Goal: Navigation & Orientation: Find specific page/section

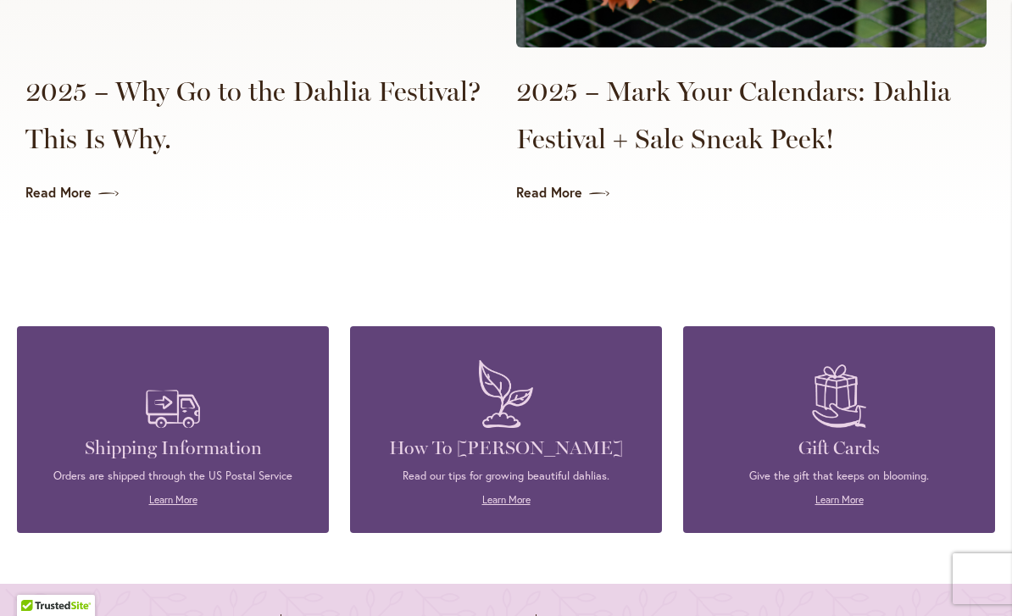
scroll to position [4291, 0]
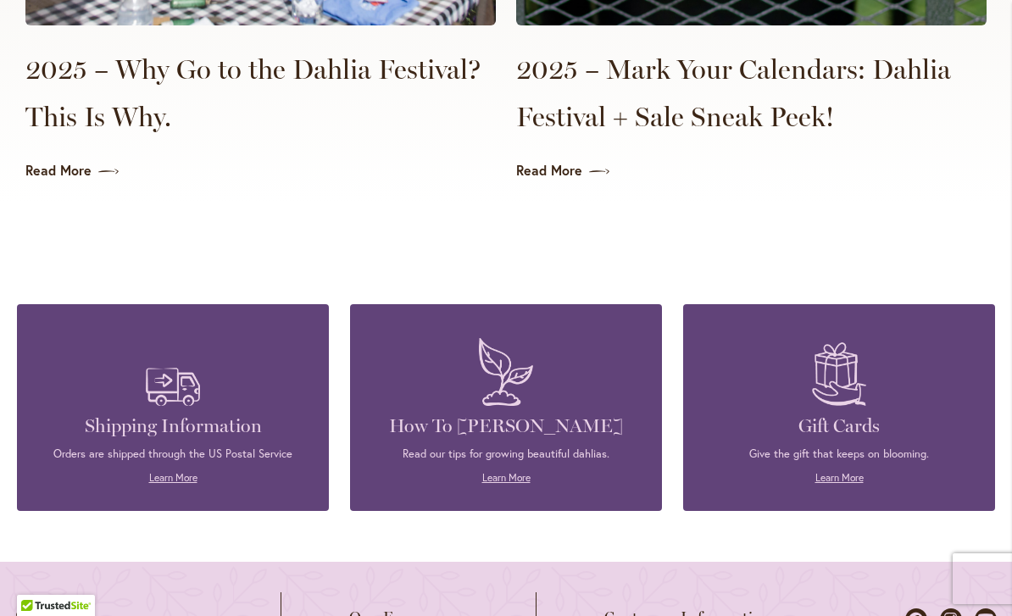
click at [549, 161] on link "Read More" at bounding box center [751, 171] width 471 height 20
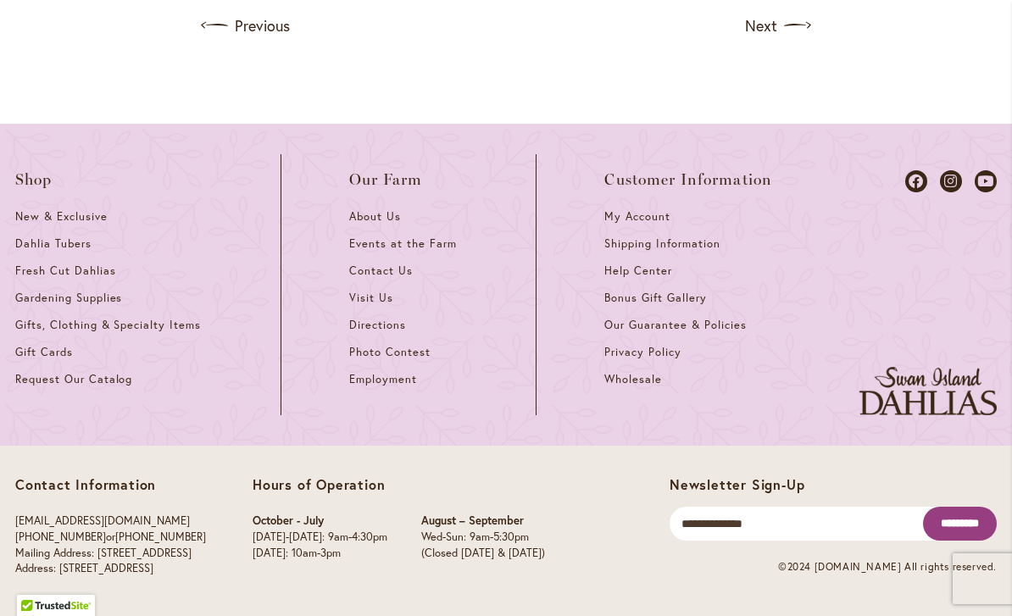
scroll to position [1915, 0]
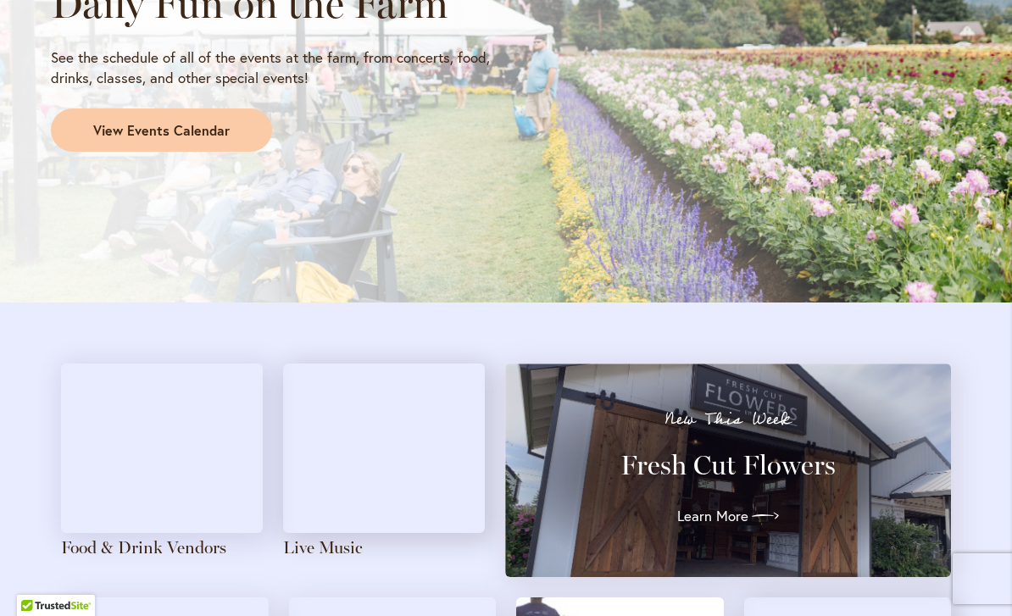
scroll to position [1574, 0]
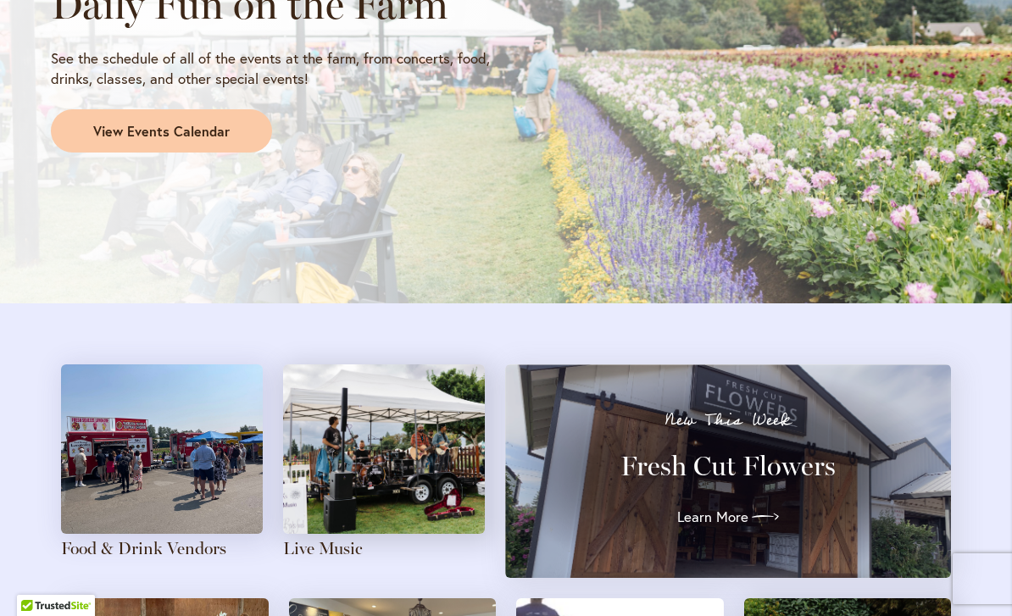
click at [236, 120] on link "View Events Calendar" at bounding box center [161, 131] width 221 height 44
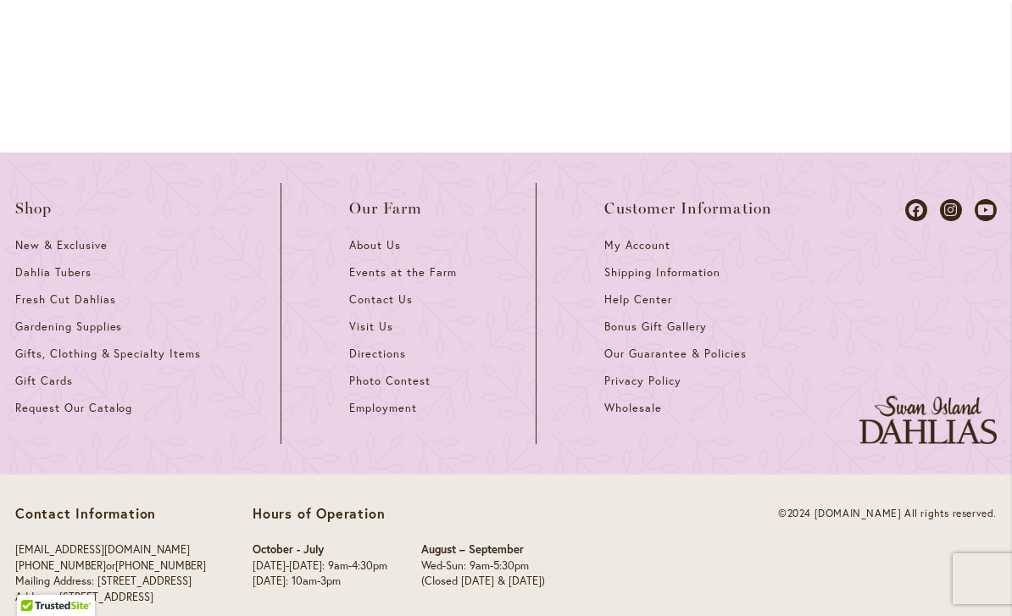
scroll to position [2467, 0]
click at [392, 348] on link "Directions" at bounding box center [408, 361] width 119 height 27
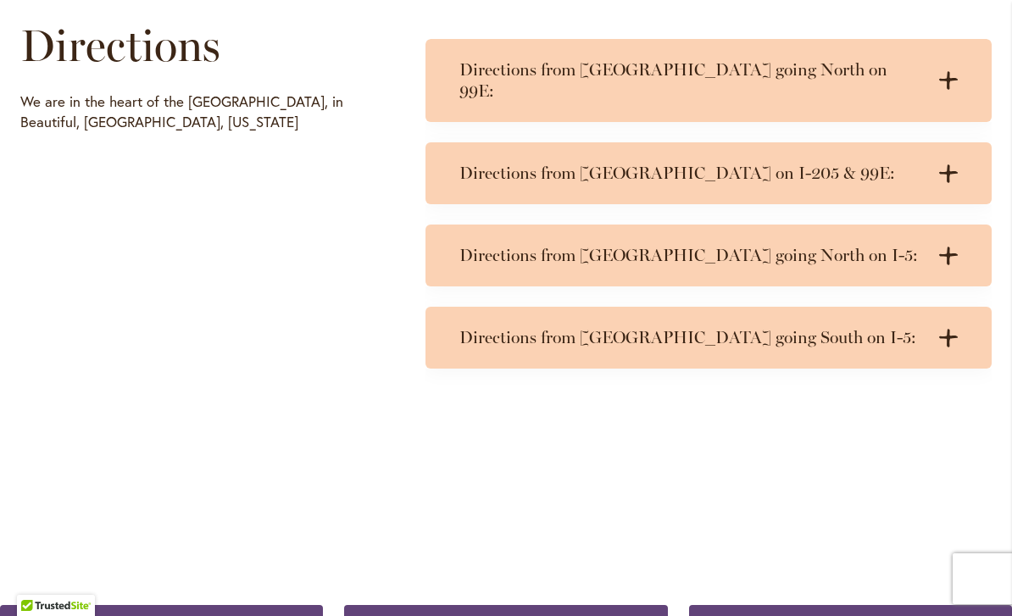
scroll to position [846, 0]
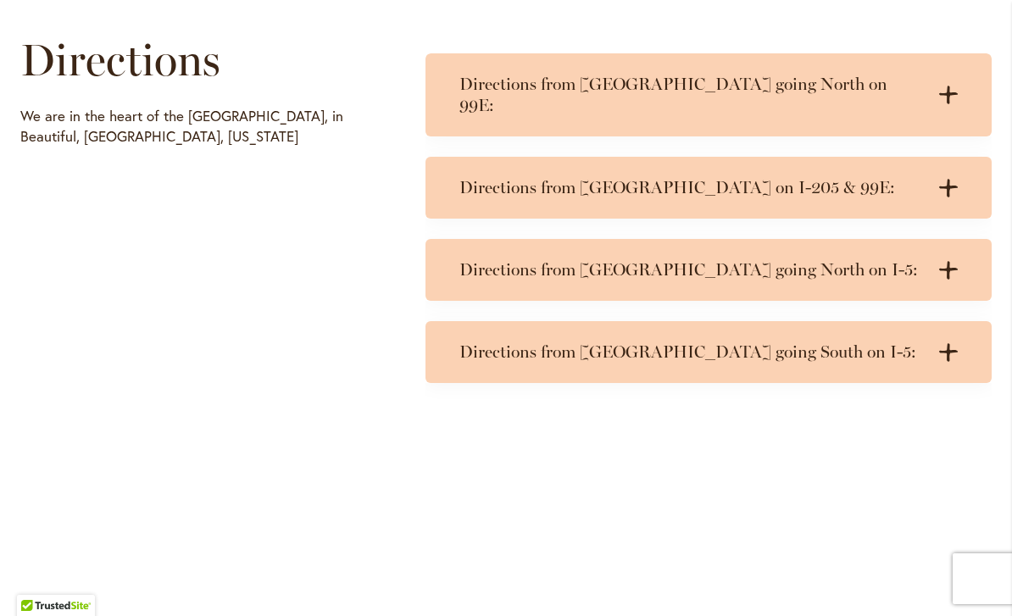
click at [750, 259] on h3 "Directions from [GEOGRAPHIC_DATA] going North on I-5:" at bounding box center [692, 269] width 465 height 21
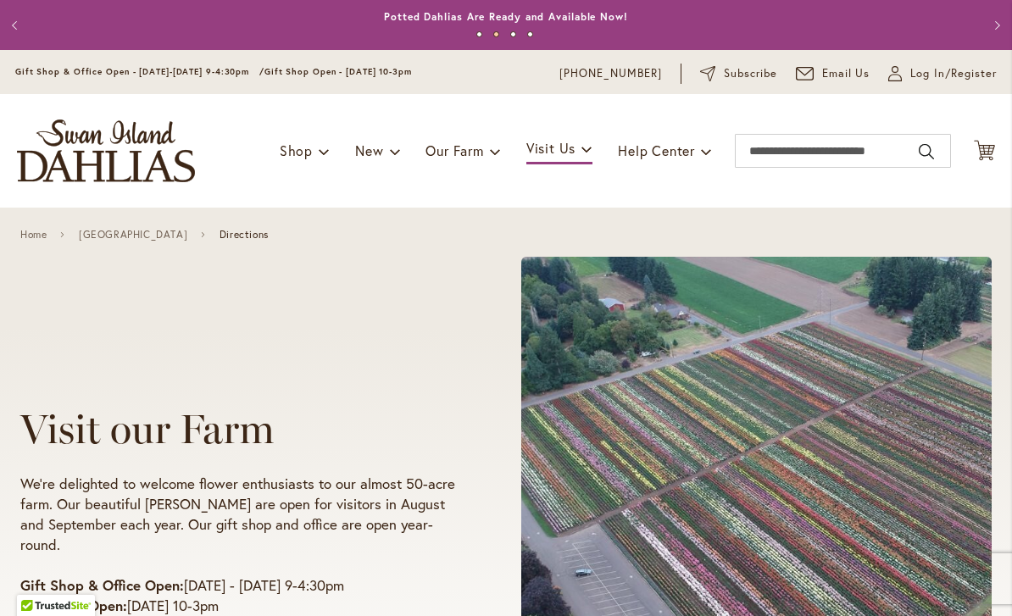
scroll to position [0, 0]
